Goal: Task Accomplishment & Management: Use online tool/utility

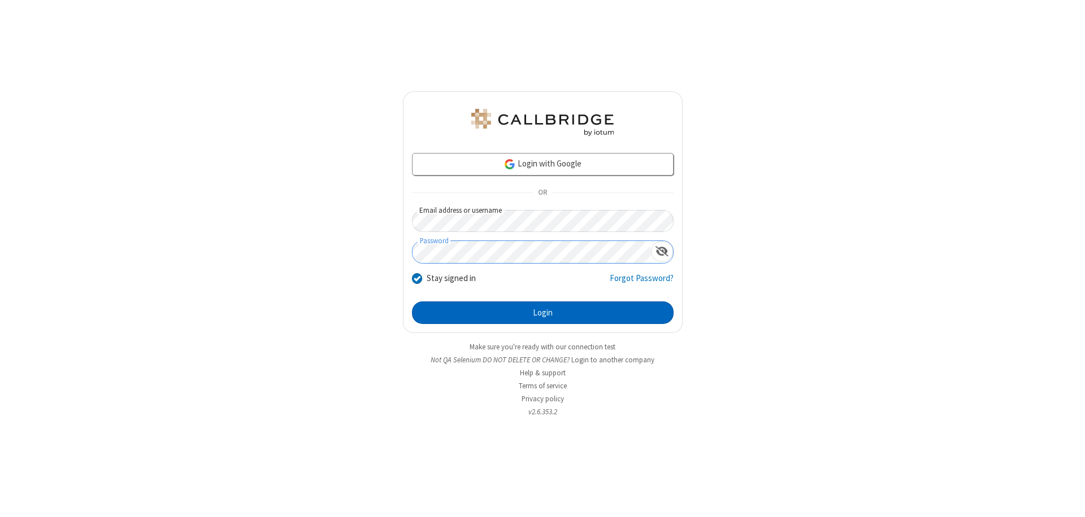
click at [542, 313] on button "Login" at bounding box center [543, 313] width 262 height 23
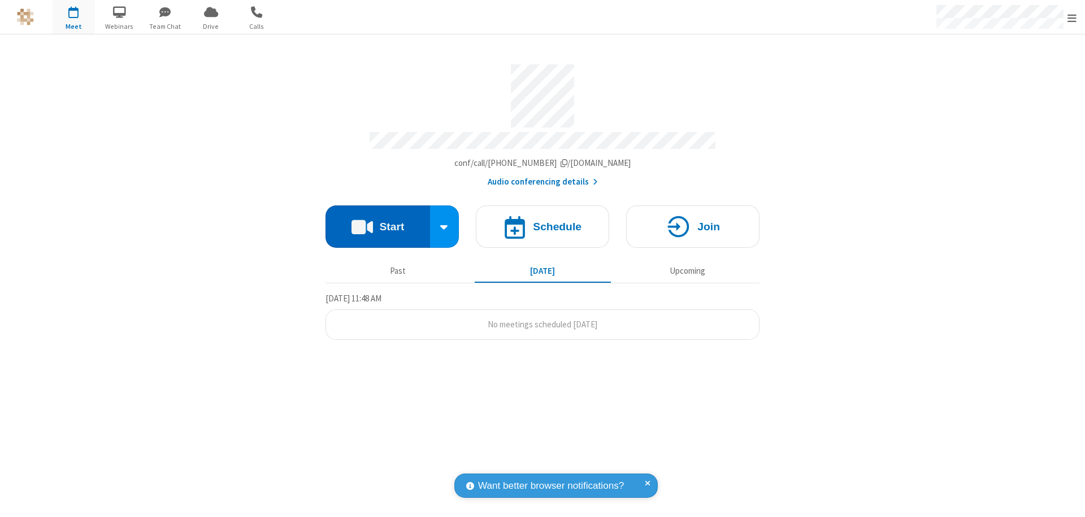
click at [377, 221] on button "Start" at bounding box center [377, 227] width 105 height 42
